Goal: Task Accomplishment & Management: Complete application form

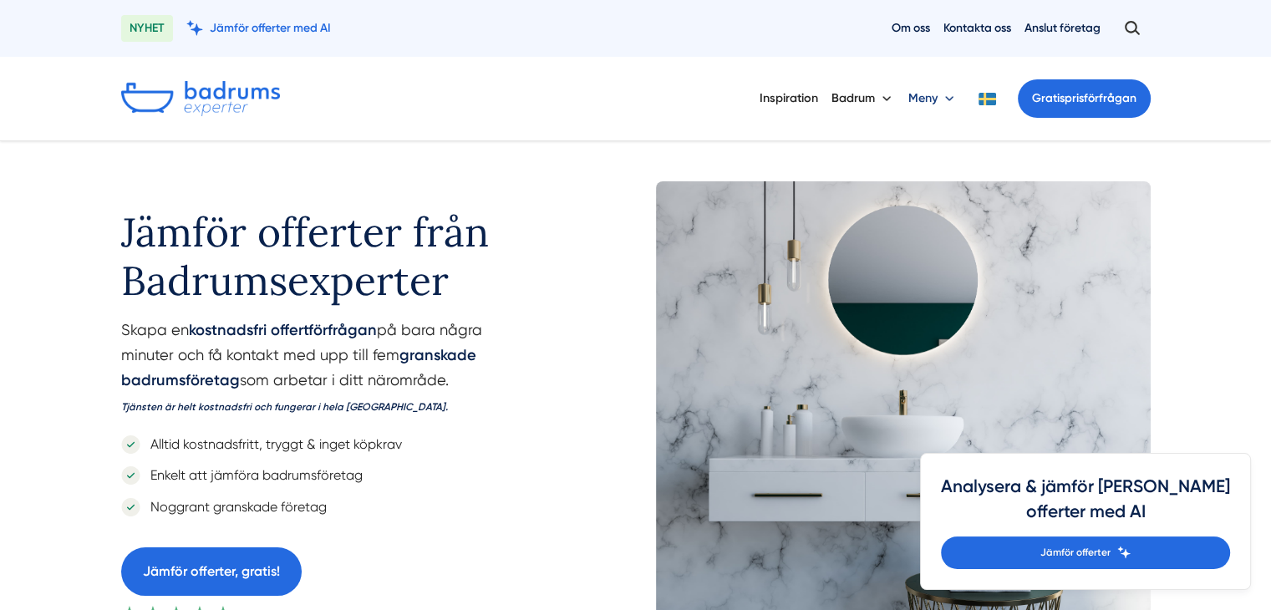
click at [946, 93] on button "Meny" at bounding box center [932, 98] width 49 height 43
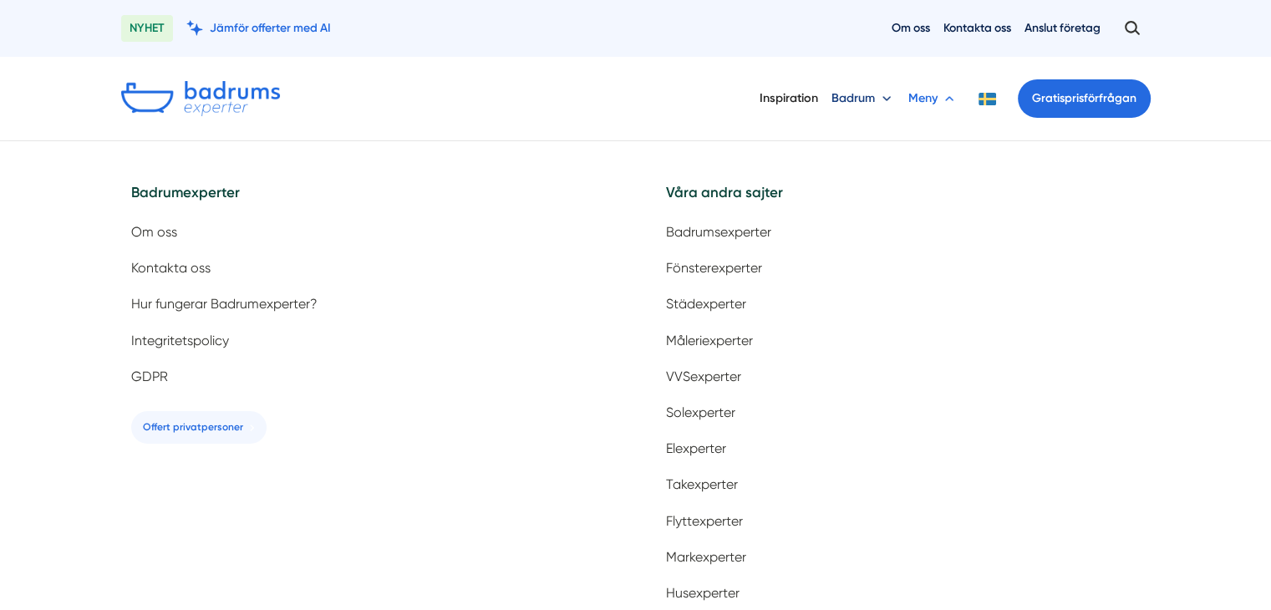
click at [885, 94] on button "Badrum" at bounding box center [862, 98] width 63 height 43
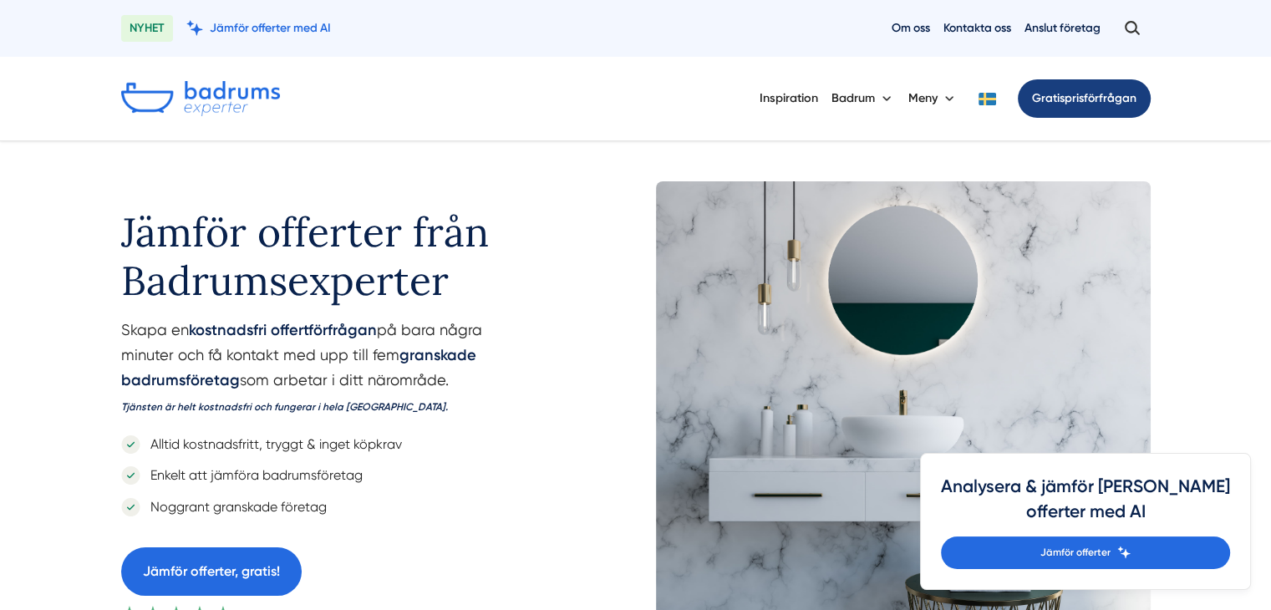
click at [1100, 97] on link "Gratis prisförfrågan" at bounding box center [1083, 98] width 133 height 38
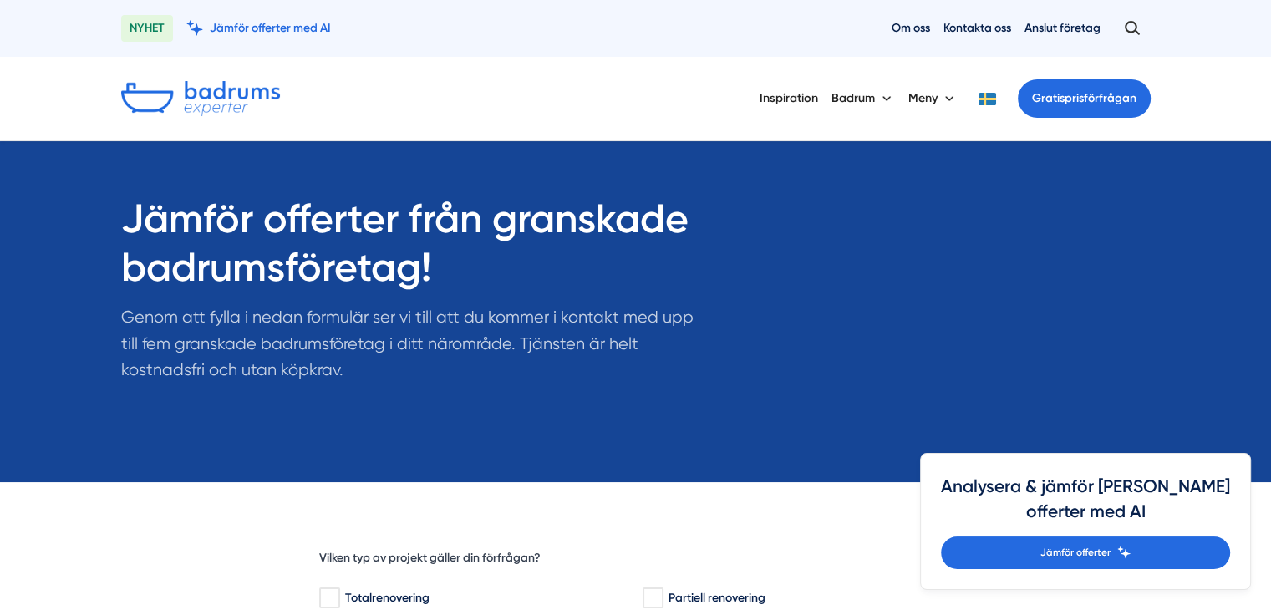
click at [189, 99] on img at bounding box center [200, 98] width 159 height 35
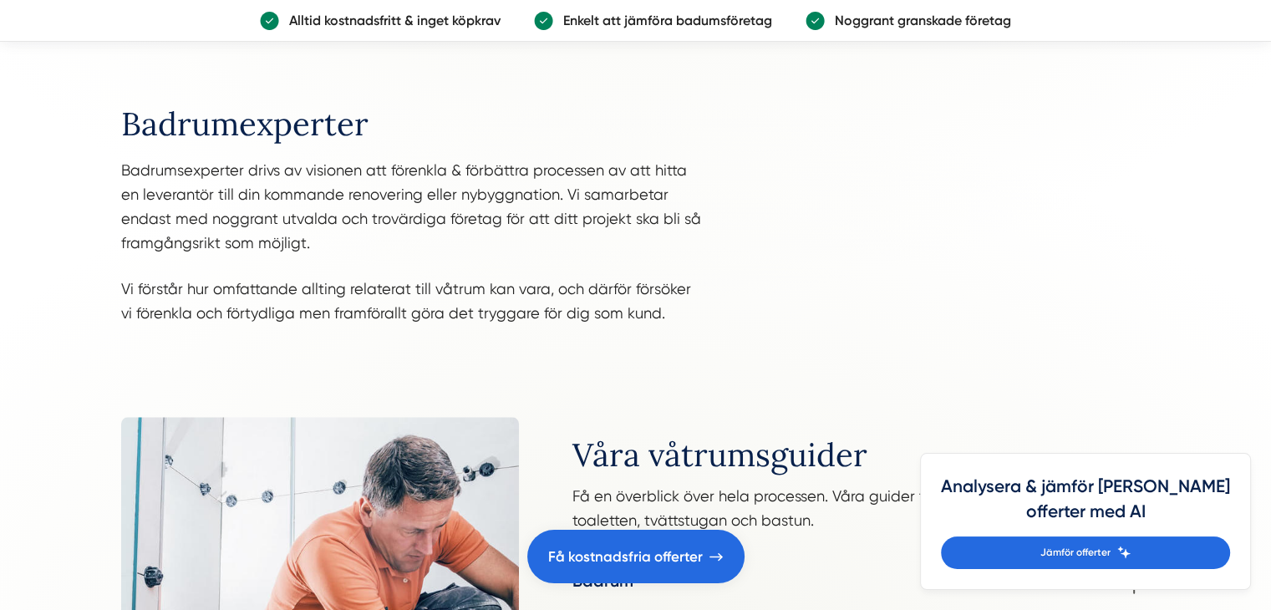
scroll to position [1808, 0]
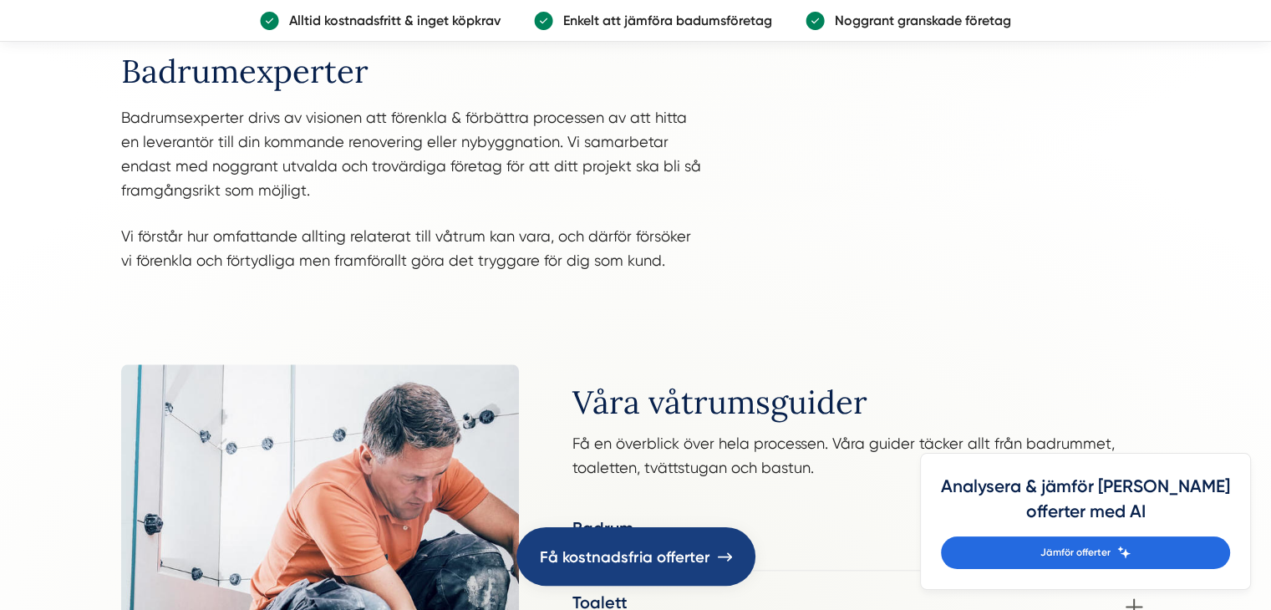
click at [631, 557] on span "Få kostnadsfria offerter" at bounding box center [625, 556] width 170 height 25
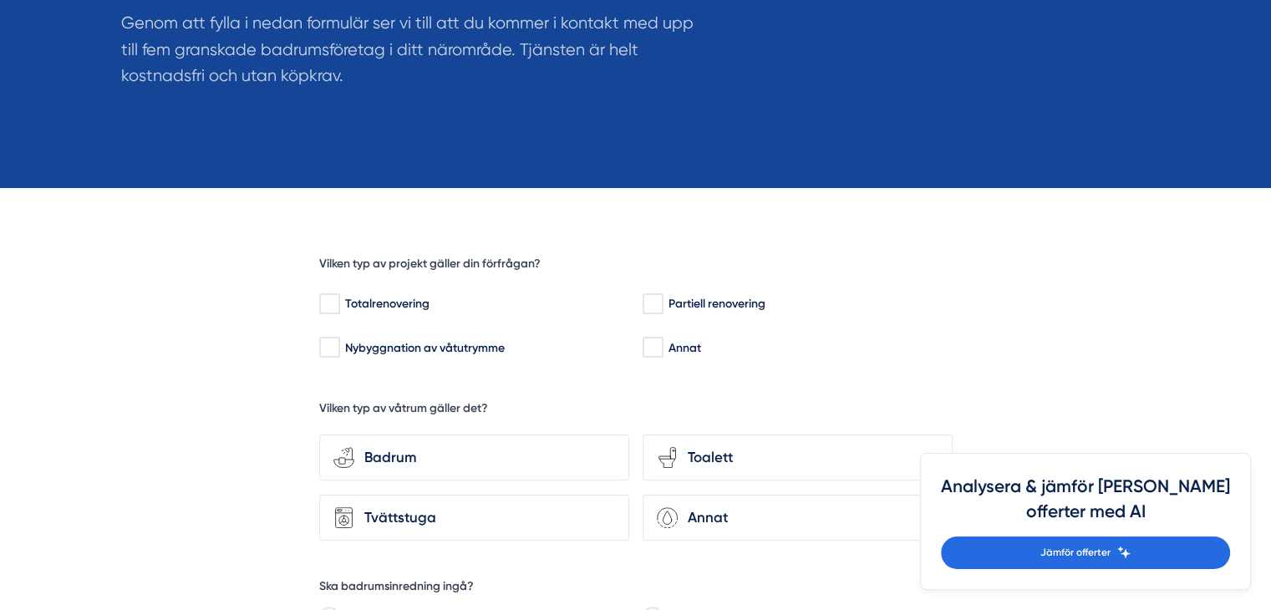
scroll to position [307, 0]
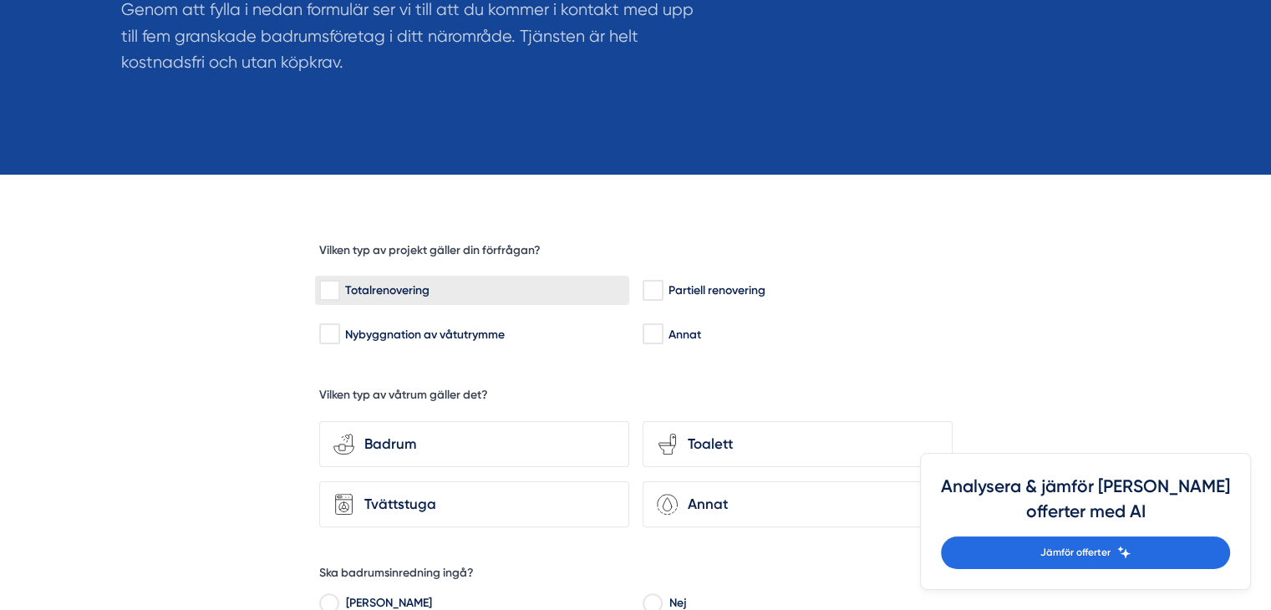
click at [332, 288] on input "Totalrenovering" at bounding box center [328, 290] width 19 height 17
checkbox input "true"
click at [398, 443] on div "Badrum" at bounding box center [484, 444] width 261 height 23
click at [0, 0] on input "bathroom-tub-towel Badrum" at bounding box center [0, 0] width 0 height 0
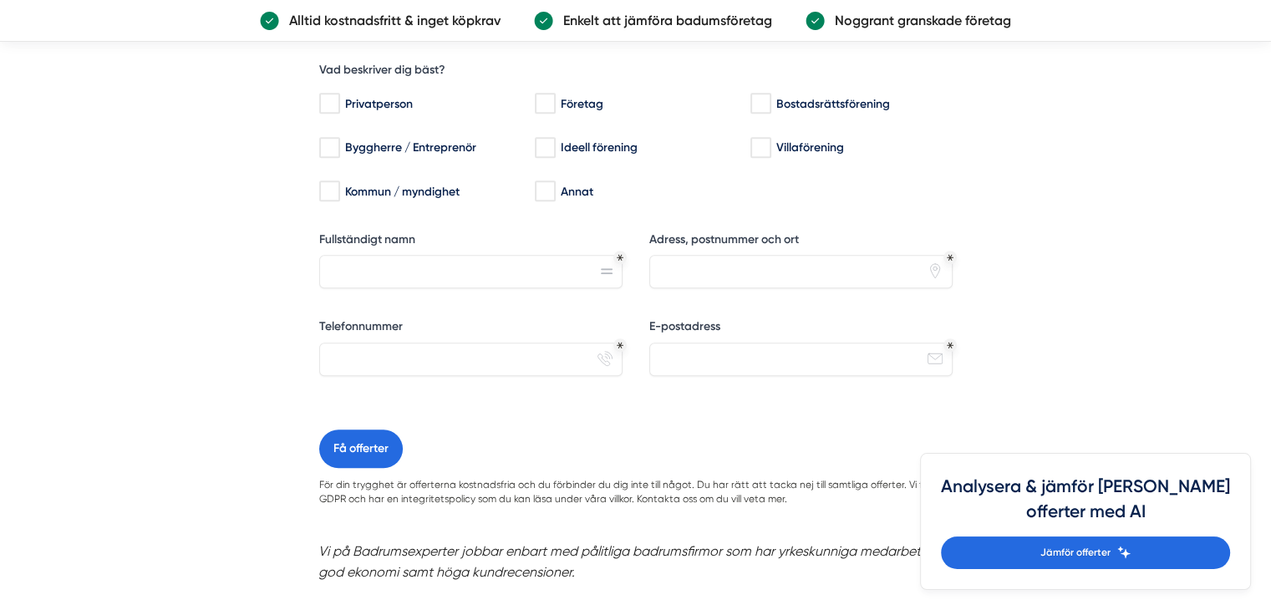
scroll to position [0, 0]
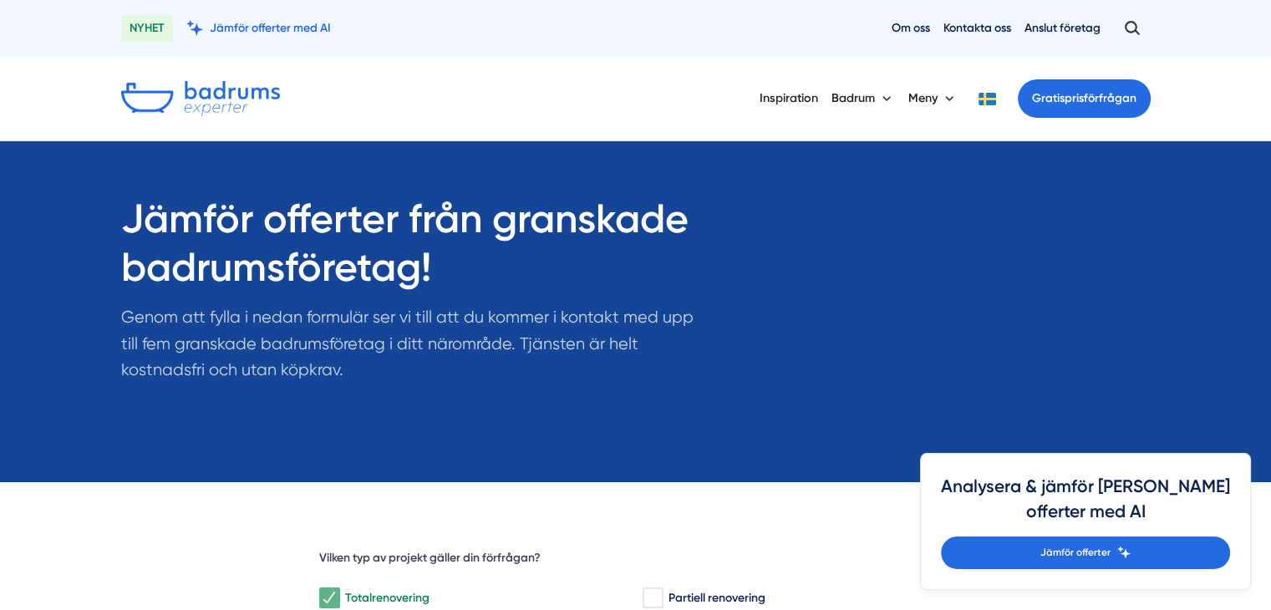
click at [240, 88] on img at bounding box center [200, 98] width 159 height 35
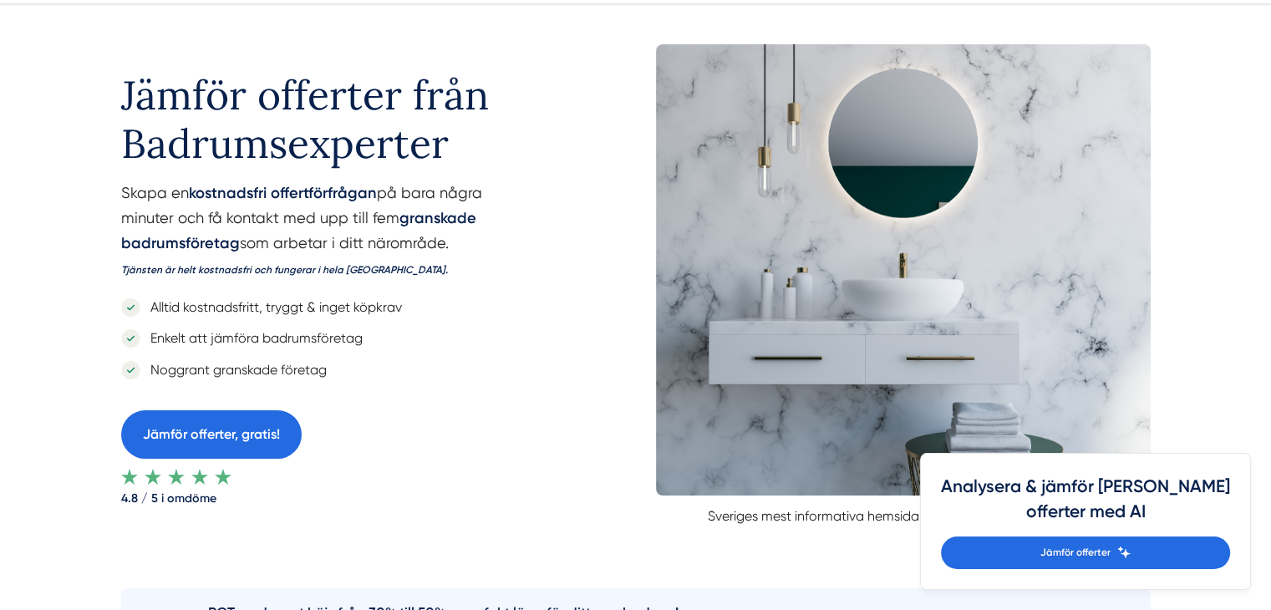
scroll to position [143, 0]
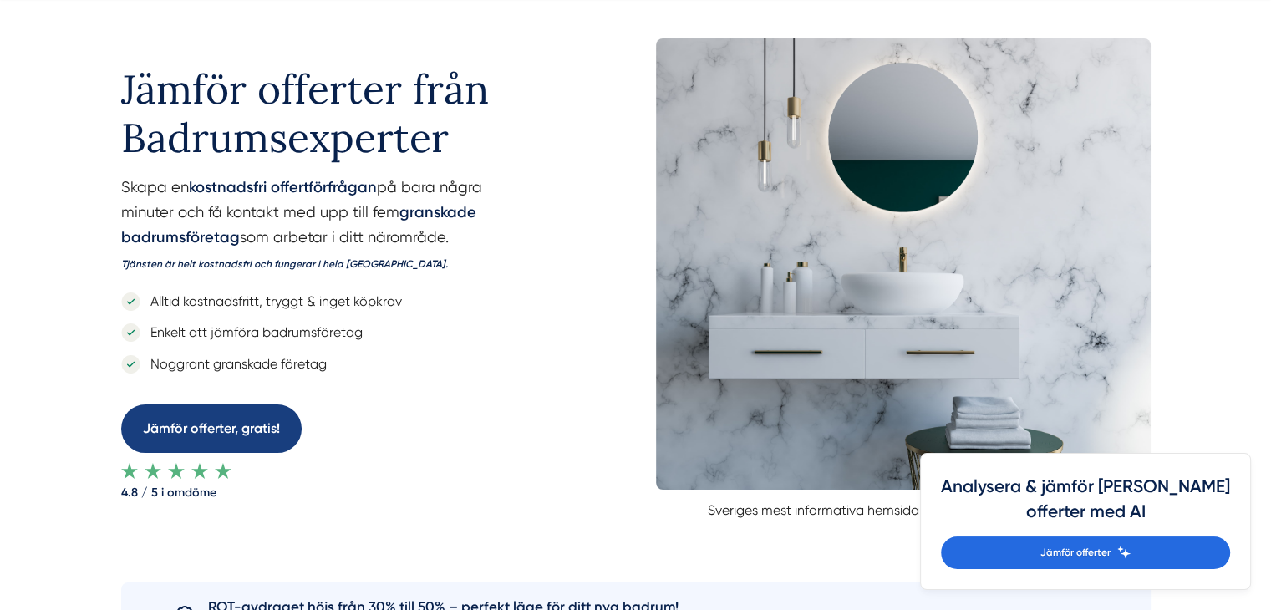
click at [251, 432] on link "Jämför offerter, gratis!" at bounding box center [211, 428] width 180 height 48
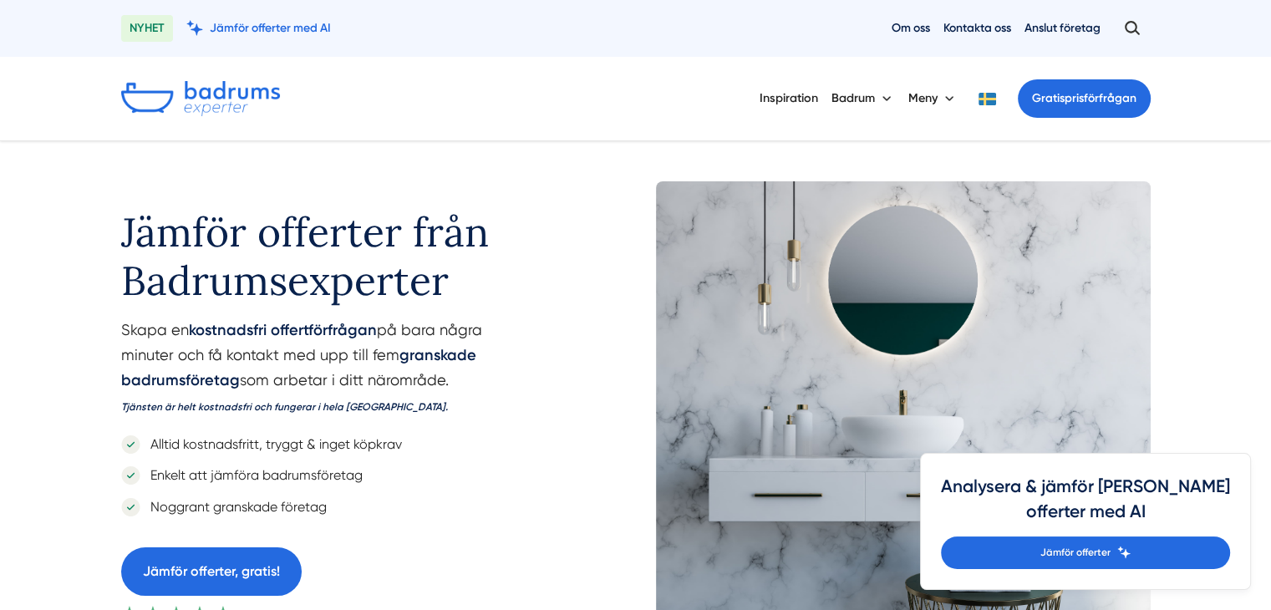
click at [202, 99] on img at bounding box center [200, 98] width 159 height 35
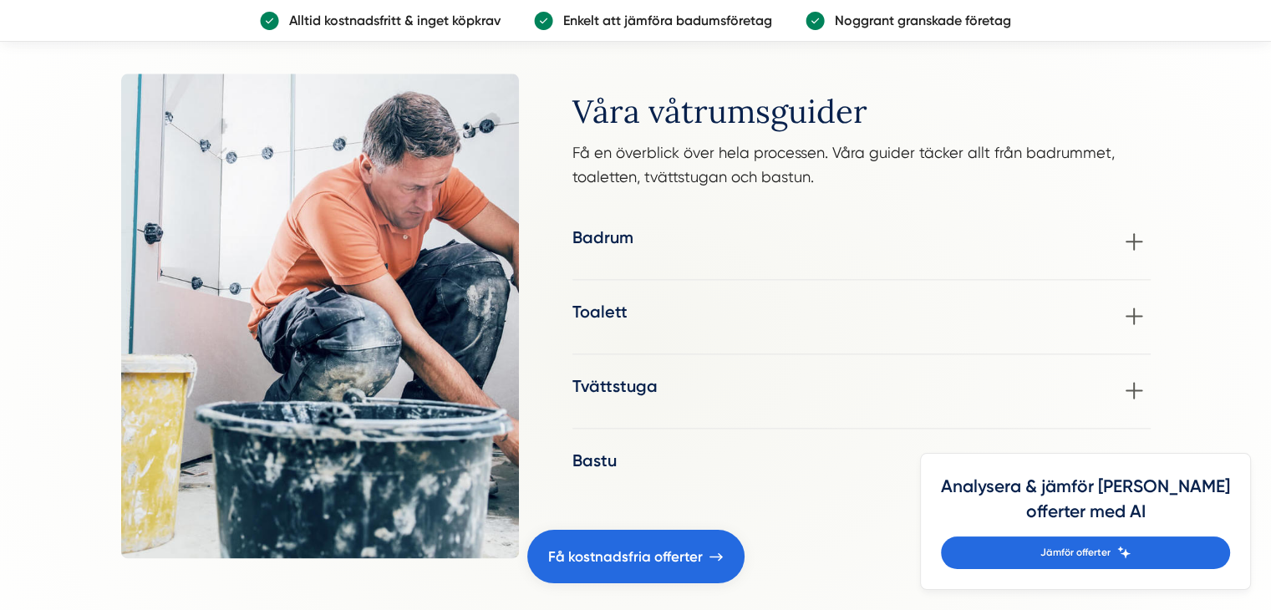
scroll to position [2145, 0]
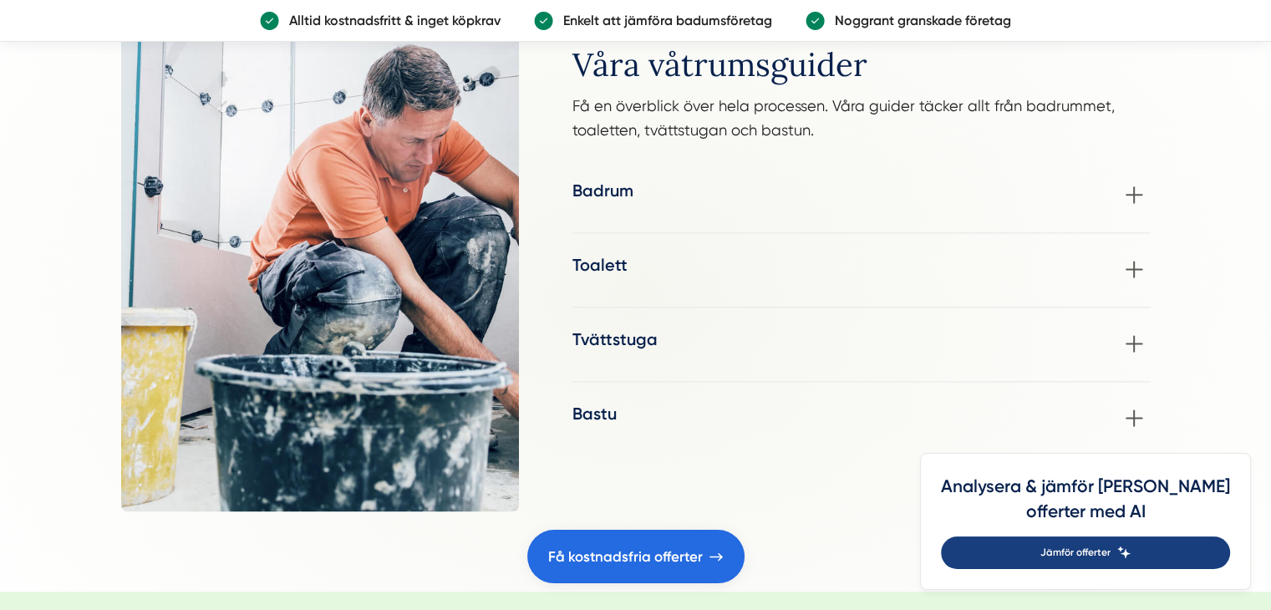
click at [1110, 545] on span "Jämför offerter" at bounding box center [1075, 553] width 70 height 16
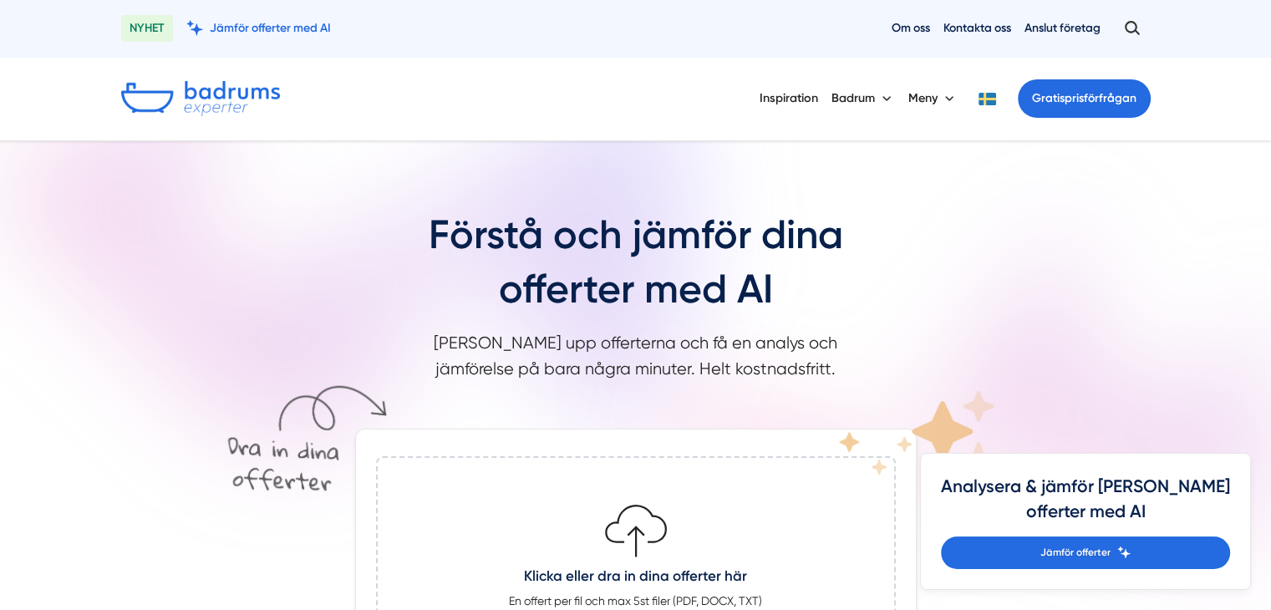
click at [466, 69] on div "Inspiration [GEOGRAPHIC_DATA] Meny Gratis prisförfrågan" at bounding box center [635, 99] width 1069 height 84
